Goal: Register for event/course

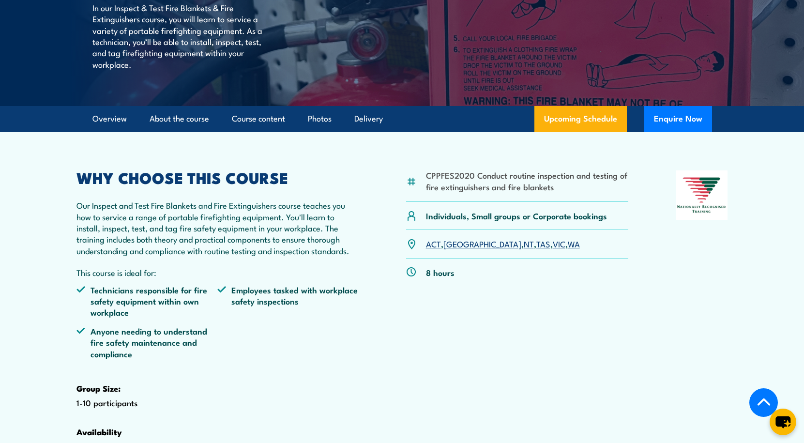
click at [434, 249] on link "ACT" at bounding box center [433, 244] width 15 height 12
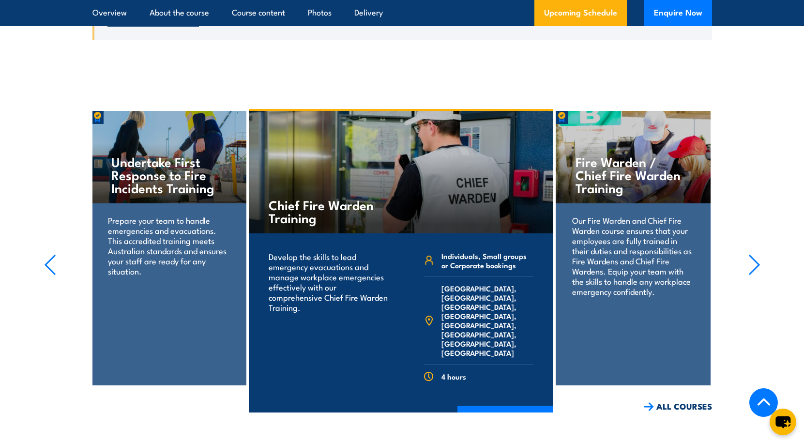
scroll to position [1847, 0]
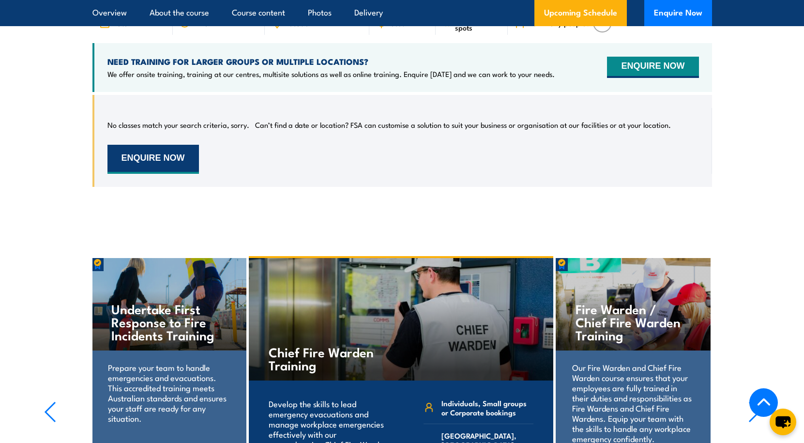
click at [156, 174] on button "ENQUIRE NOW" at bounding box center [154, 159] width 92 height 29
